Goal: Transaction & Acquisition: Book appointment/travel/reservation

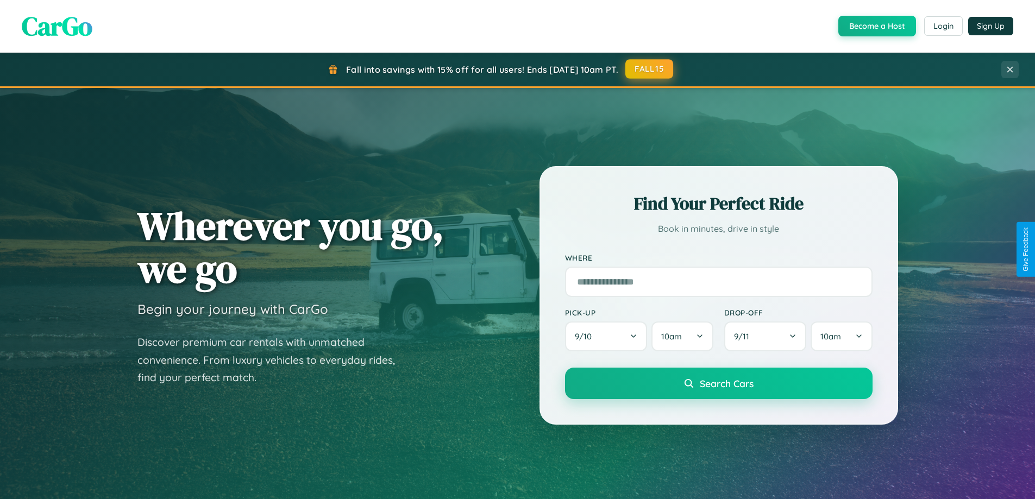
click at [650, 69] on button "FALL15" at bounding box center [649, 69] width 48 height 20
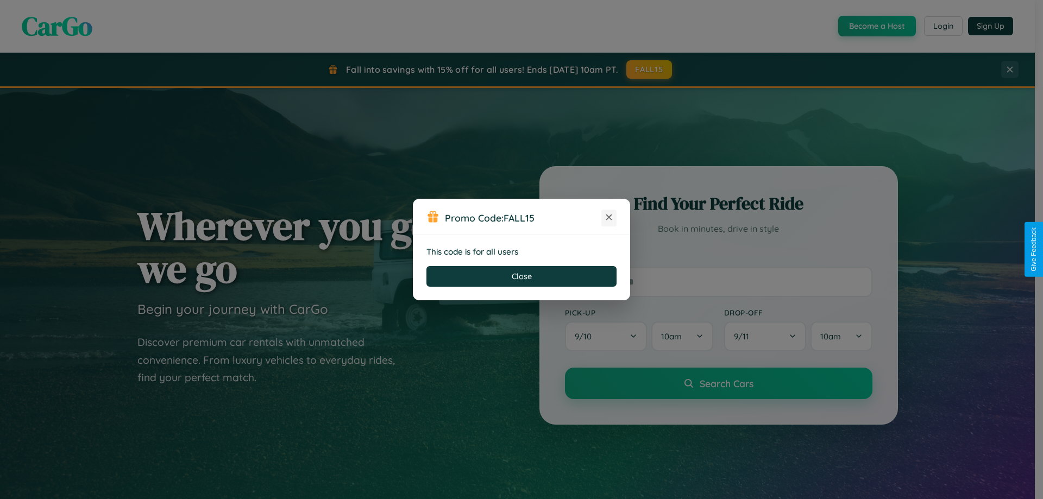
click at [609, 218] on icon at bounding box center [609, 217] width 11 height 11
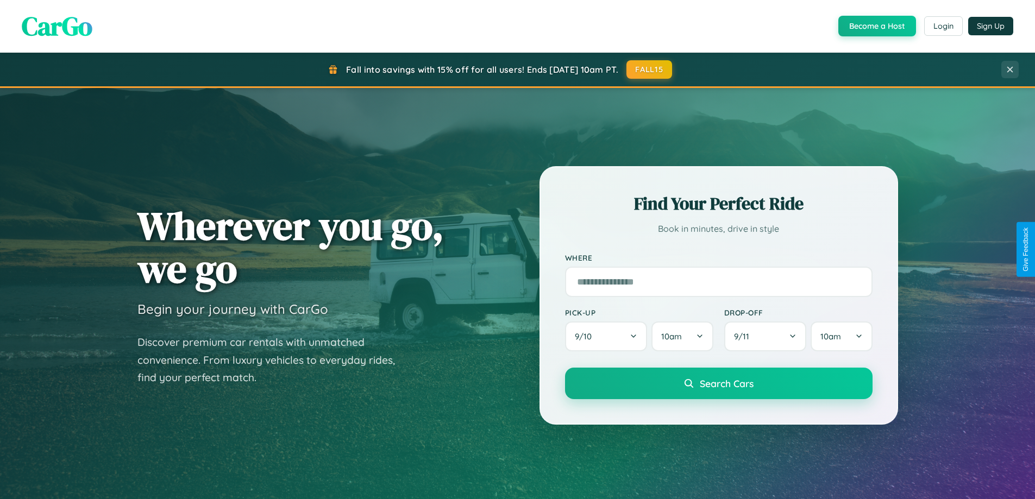
scroll to position [32, 0]
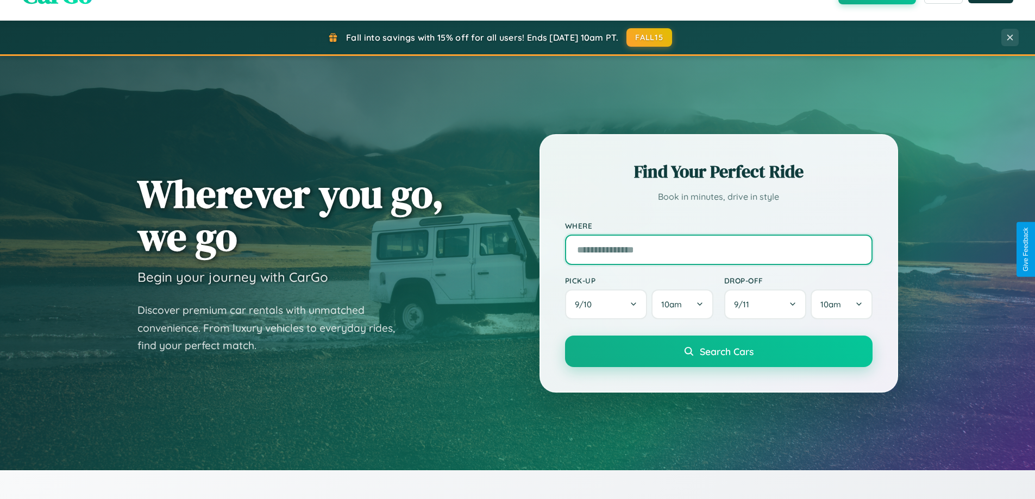
click at [718, 249] on input "text" at bounding box center [719, 250] width 308 height 30
type input "********"
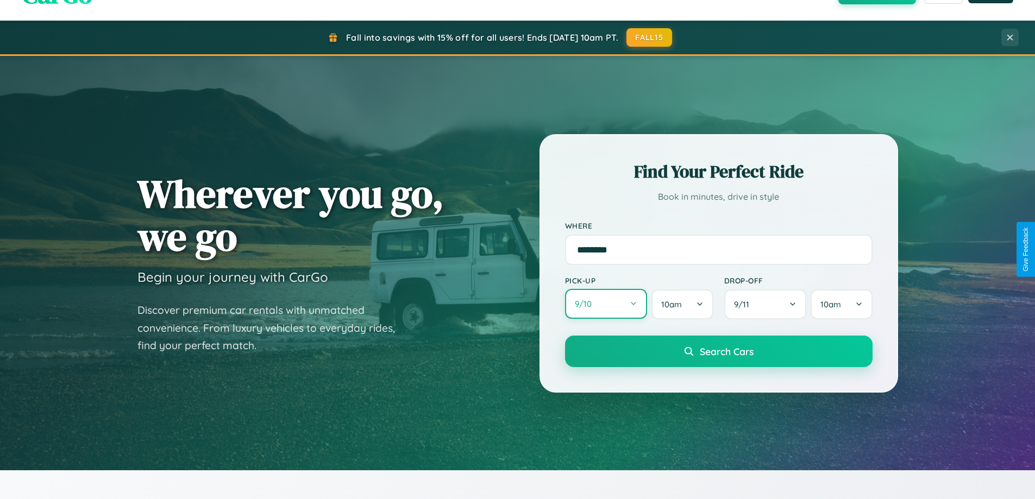
click at [606, 305] on button "9 / 10" at bounding box center [606, 304] width 83 height 30
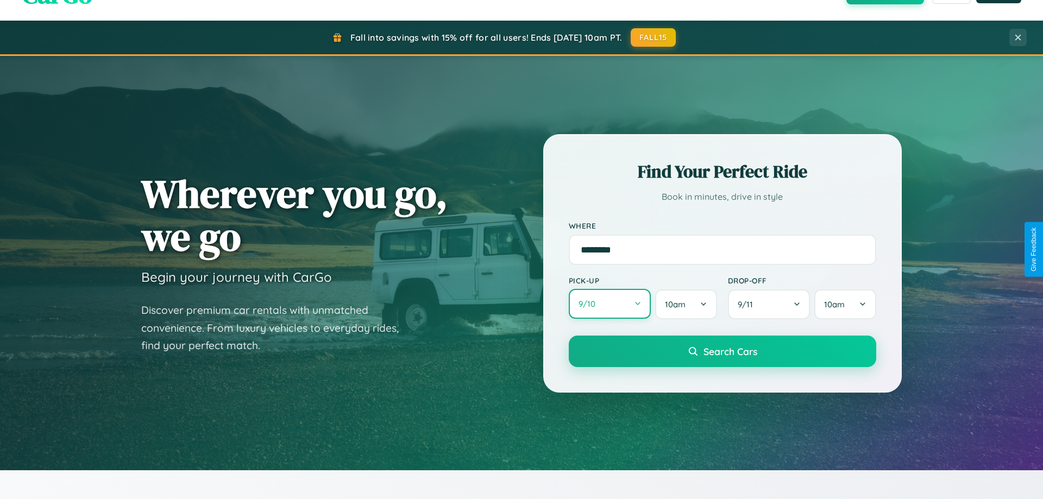
select select "*"
select select "****"
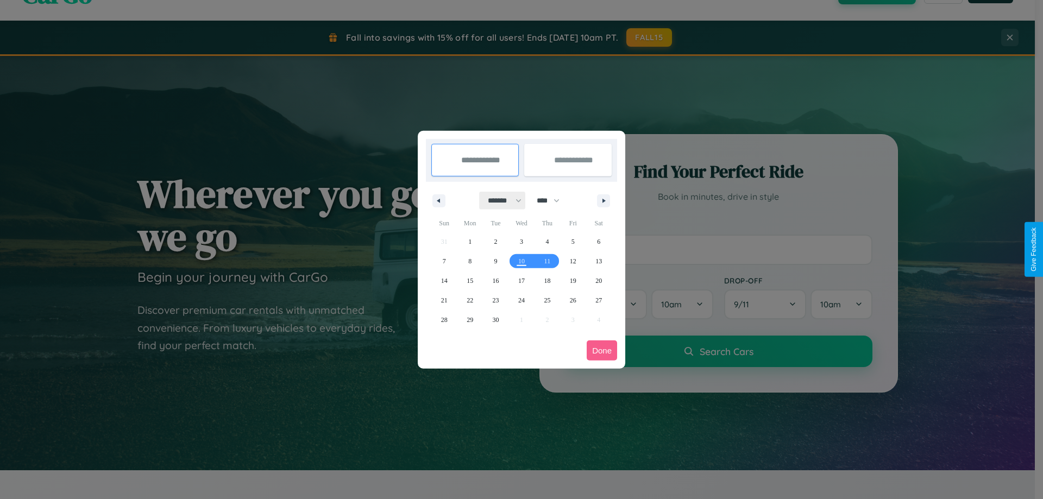
drag, startPoint x: 500, startPoint y: 201, endPoint x: 522, endPoint y: 218, distance: 27.8
click at [500, 201] on select "******* ******** ***** ***** *** **** **** ****** ********* ******* ******** **…" at bounding box center [503, 201] width 46 height 18
select select "*"
click at [444, 261] on span "5" at bounding box center [444, 262] width 3 height 20
type input "**********"
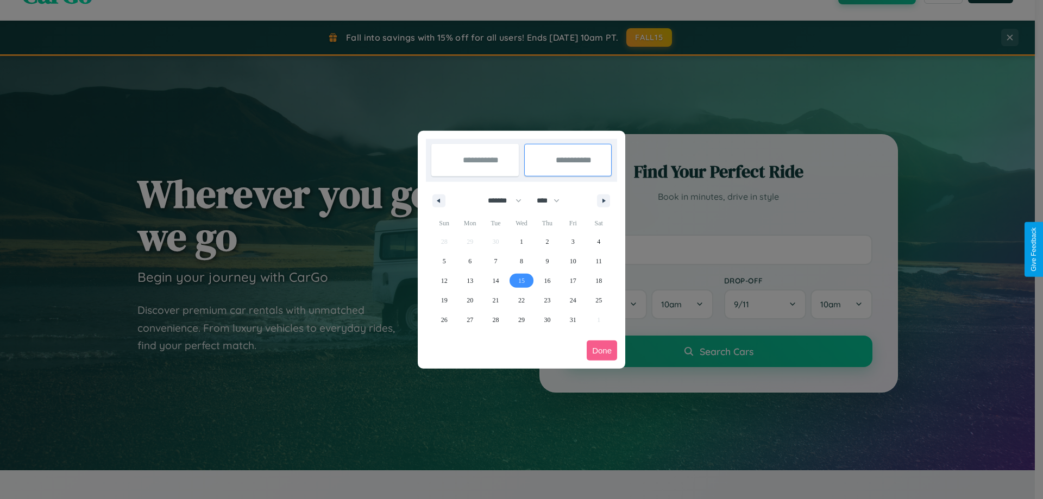
click at [521, 280] on span "15" at bounding box center [521, 281] width 7 height 20
type input "**********"
click at [602, 351] on button "Done" at bounding box center [602, 351] width 30 height 20
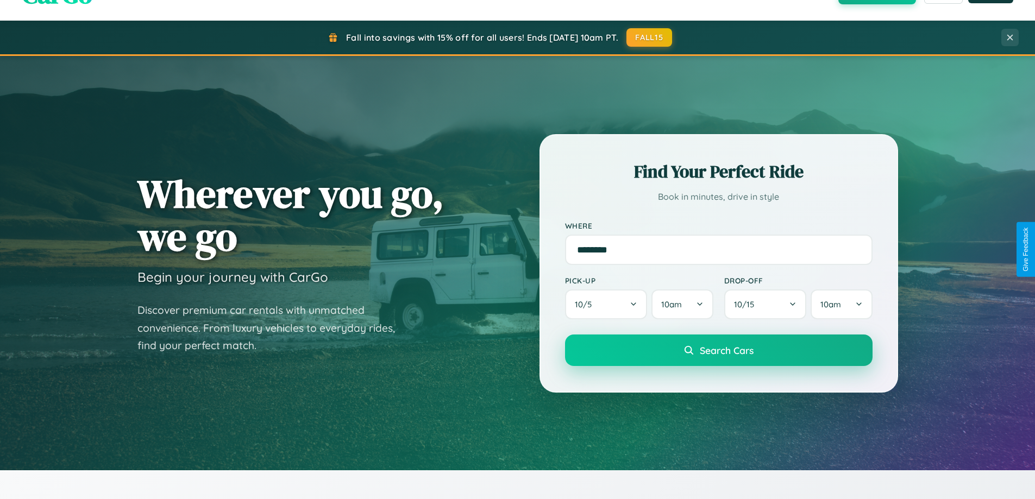
click at [718, 351] on span "Search Cars" at bounding box center [727, 351] width 54 height 12
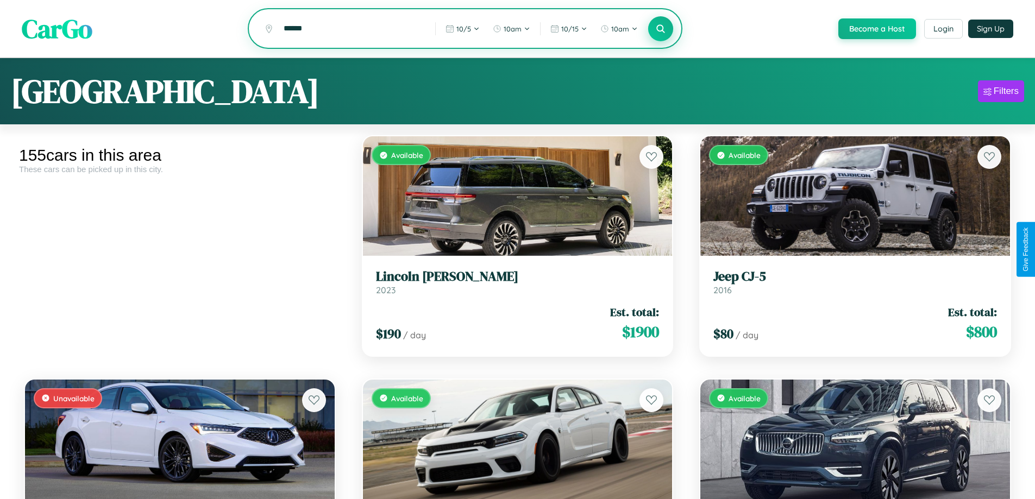
click at [660, 29] on icon at bounding box center [661, 28] width 10 height 10
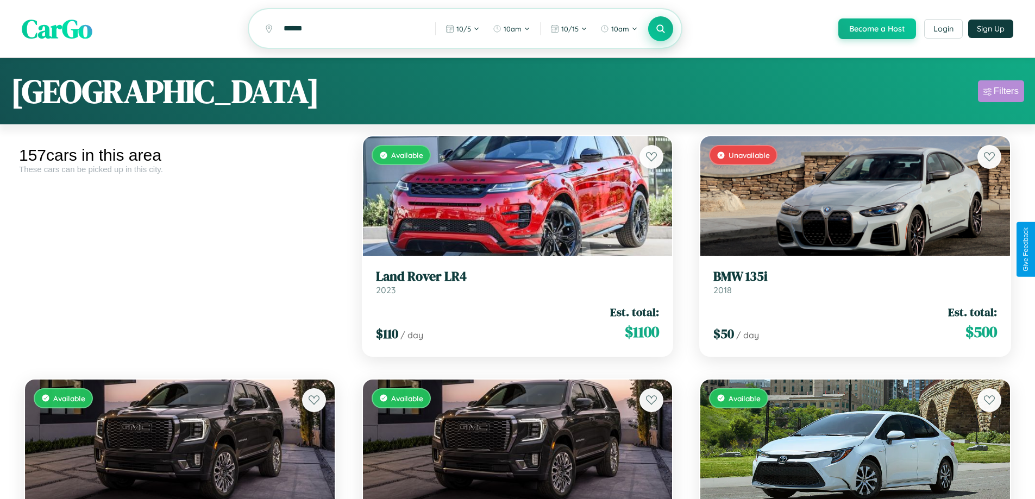
click at [1001, 93] on div "Filters" at bounding box center [1006, 91] width 25 height 11
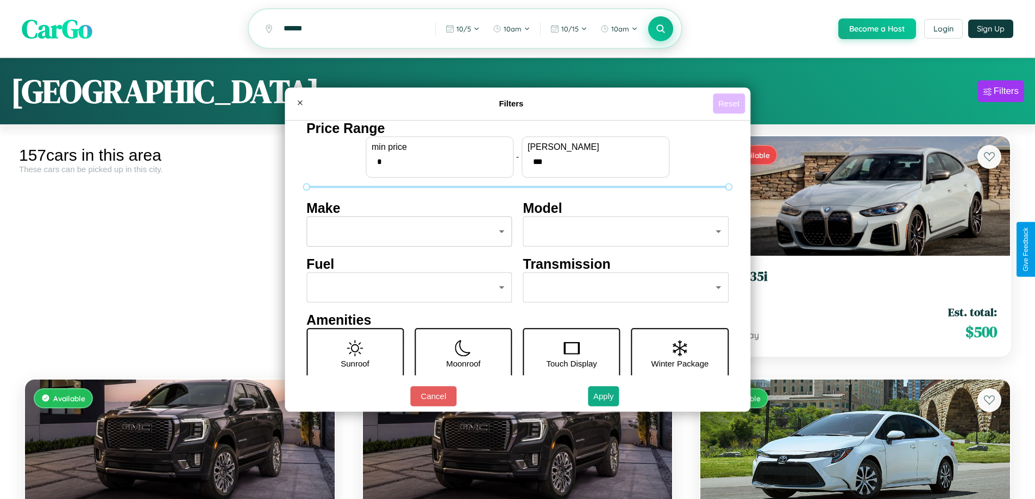
click at [730, 103] on button "Reset" at bounding box center [729, 103] width 32 height 20
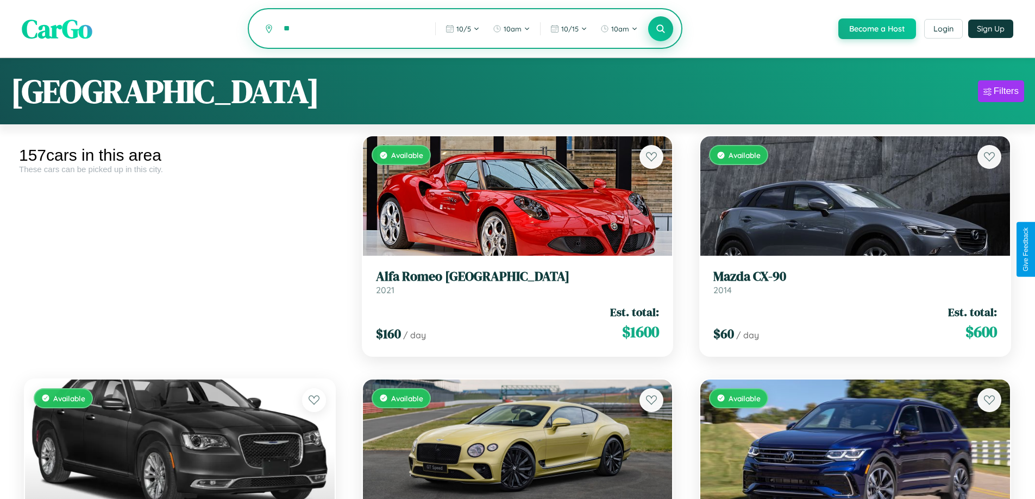
type input "*"
type input "*****"
click at [660, 29] on icon at bounding box center [661, 28] width 10 height 10
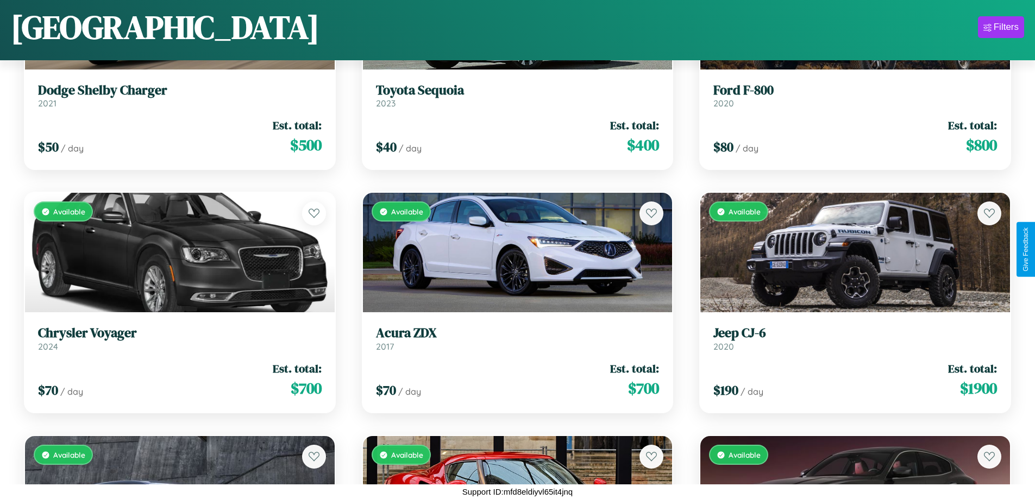
scroll to position [1126, 0]
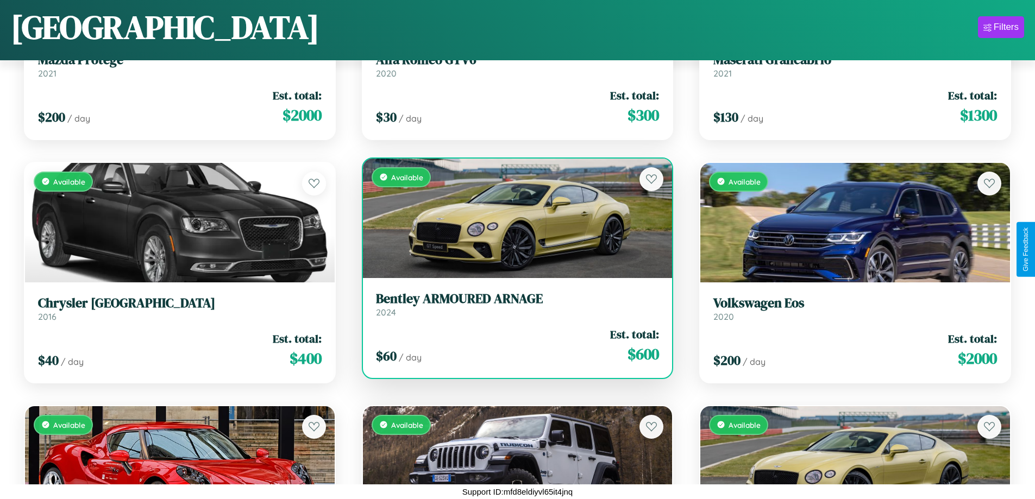
click at [513, 304] on h3 "Bentley ARMOURED ARNAGE" at bounding box center [518, 299] width 284 height 16
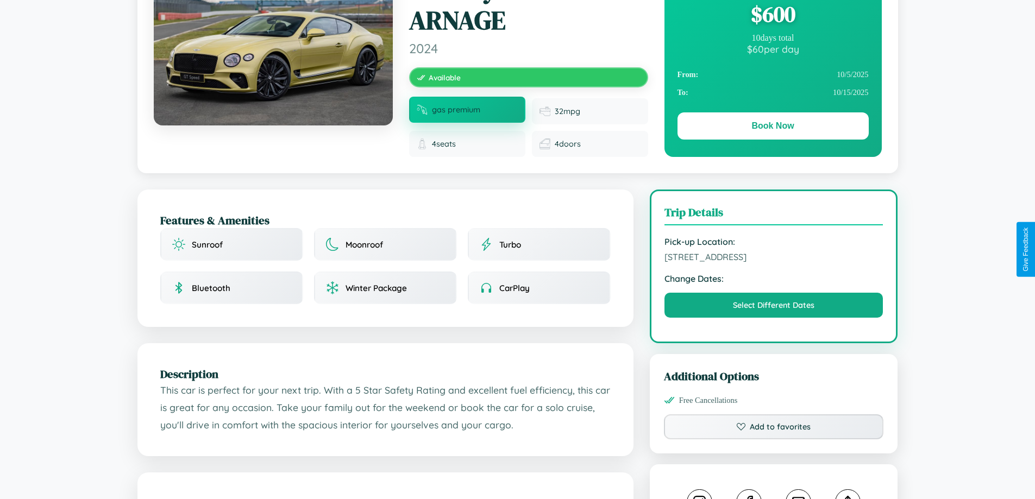
scroll to position [121, 0]
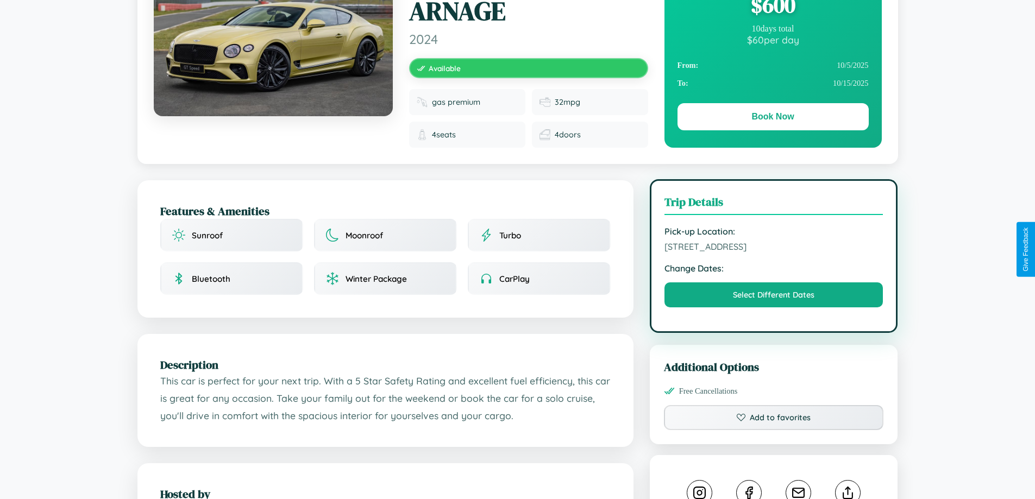
click at [774, 248] on span "[STREET_ADDRESS]" at bounding box center [774, 246] width 219 height 11
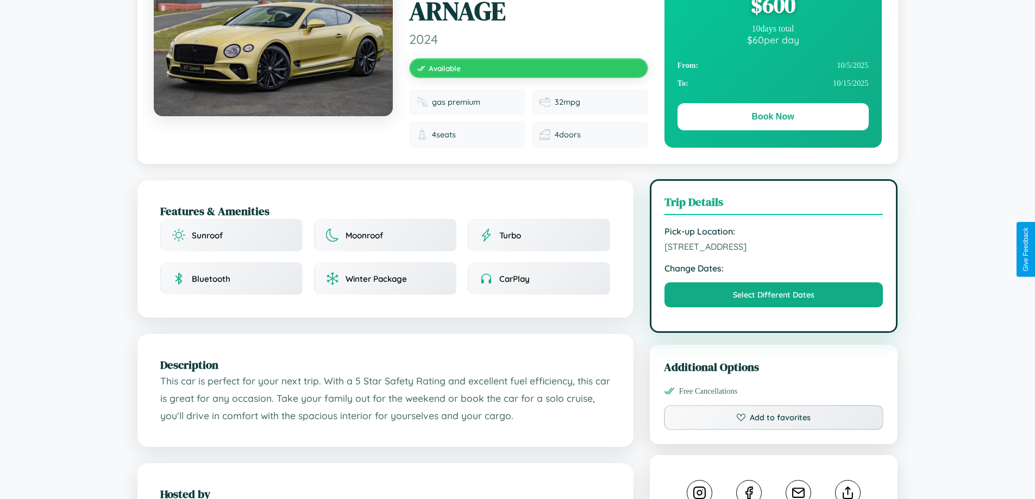
click at [774, 248] on span "[STREET_ADDRESS]" at bounding box center [774, 246] width 219 height 11
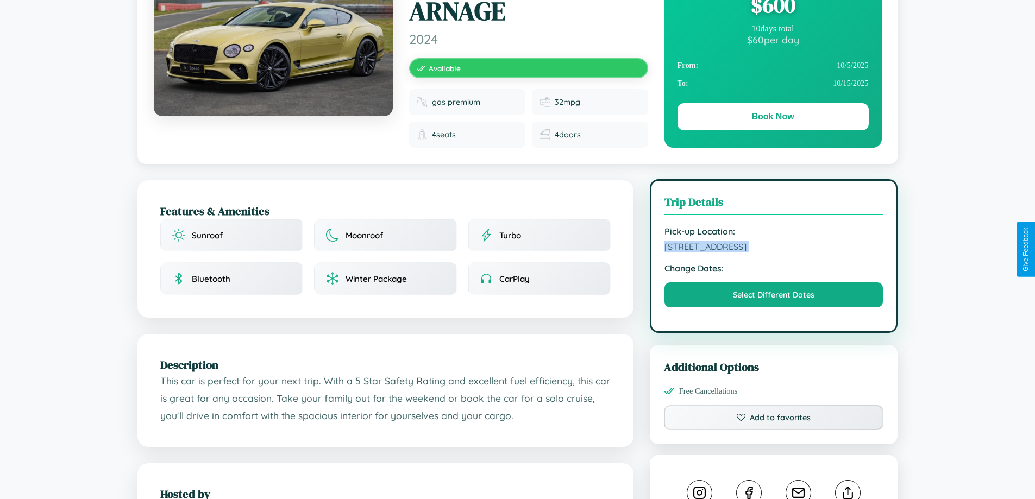
click at [774, 248] on span "[STREET_ADDRESS]" at bounding box center [774, 246] width 219 height 11
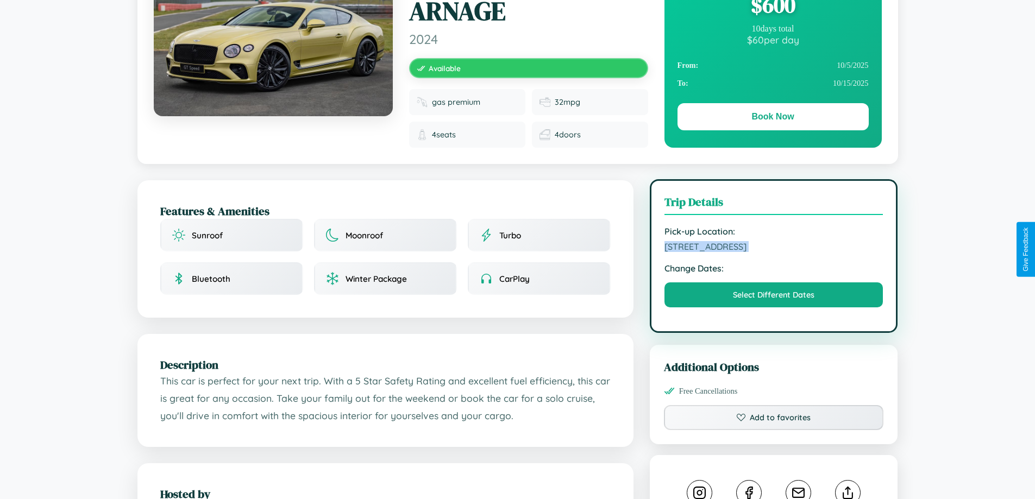
click at [774, 248] on span "[STREET_ADDRESS]" at bounding box center [774, 246] width 219 height 11
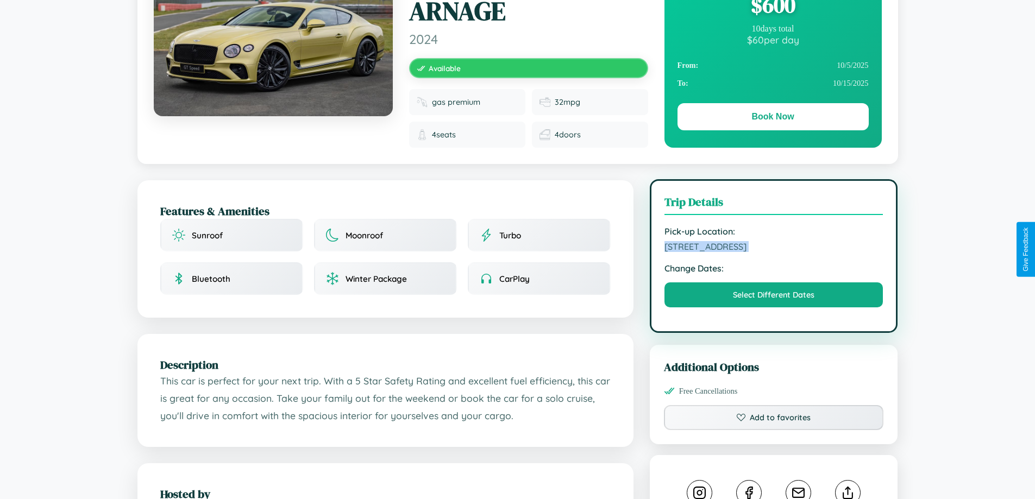
click at [774, 248] on span "[STREET_ADDRESS]" at bounding box center [774, 246] width 219 height 11
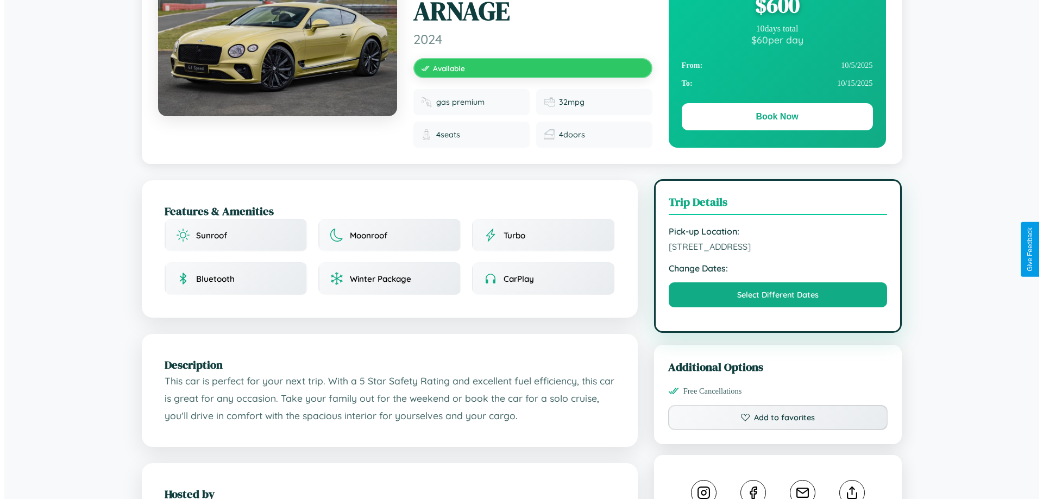
scroll to position [0, 0]
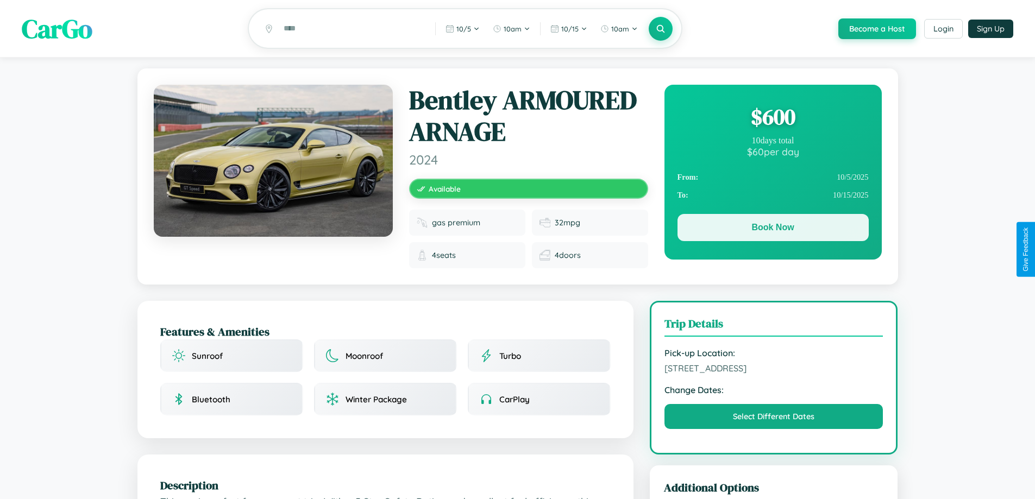
click at [773, 229] on button "Book Now" at bounding box center [773, 227] width 191 height 27
